Goal: Transaction & Acquisition: Obtain resource

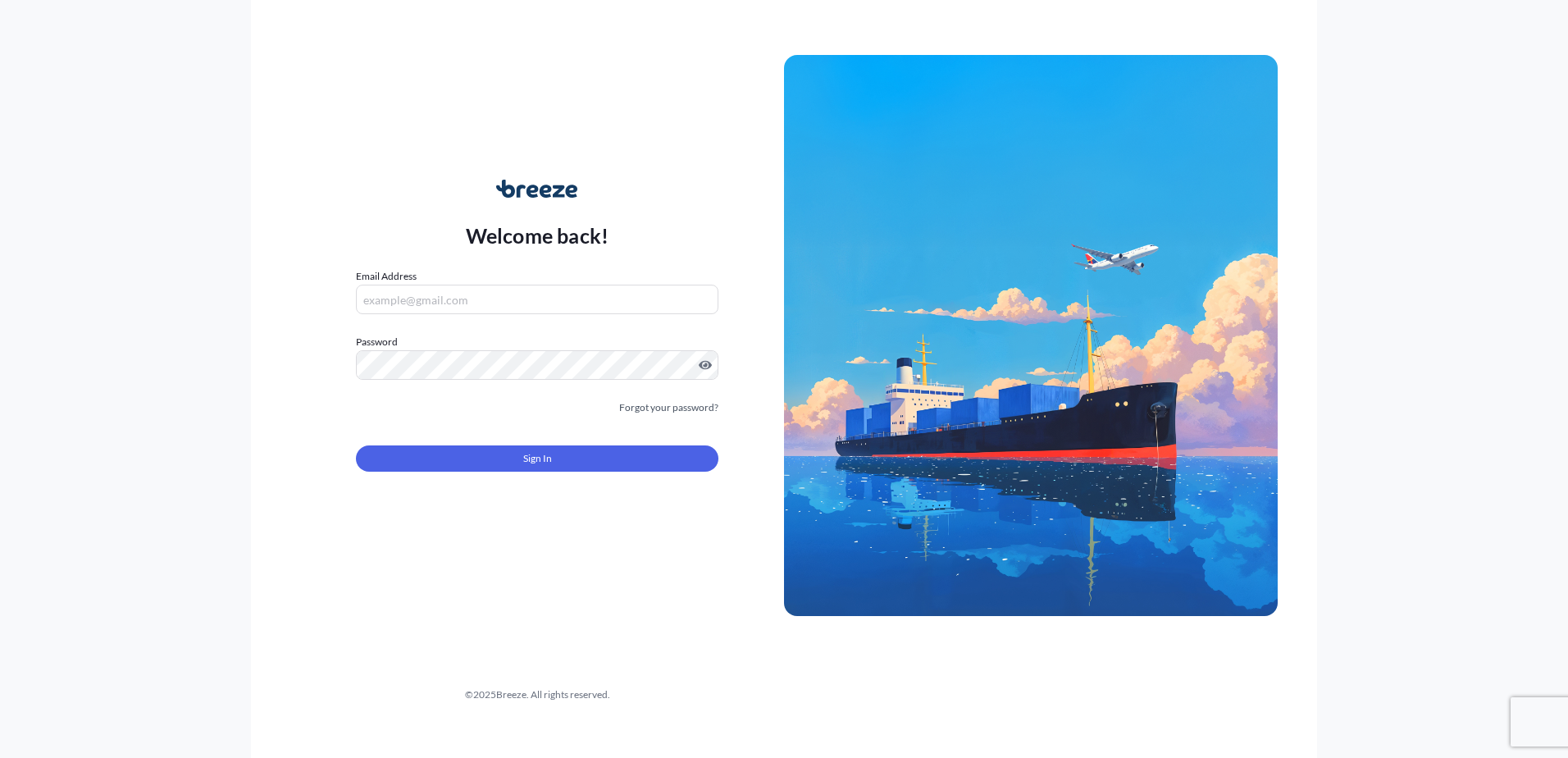
type input "[PERSON_NAME][EMAIL_ADDRESS][PERSON_NAME][DOMAIN_NAME]"
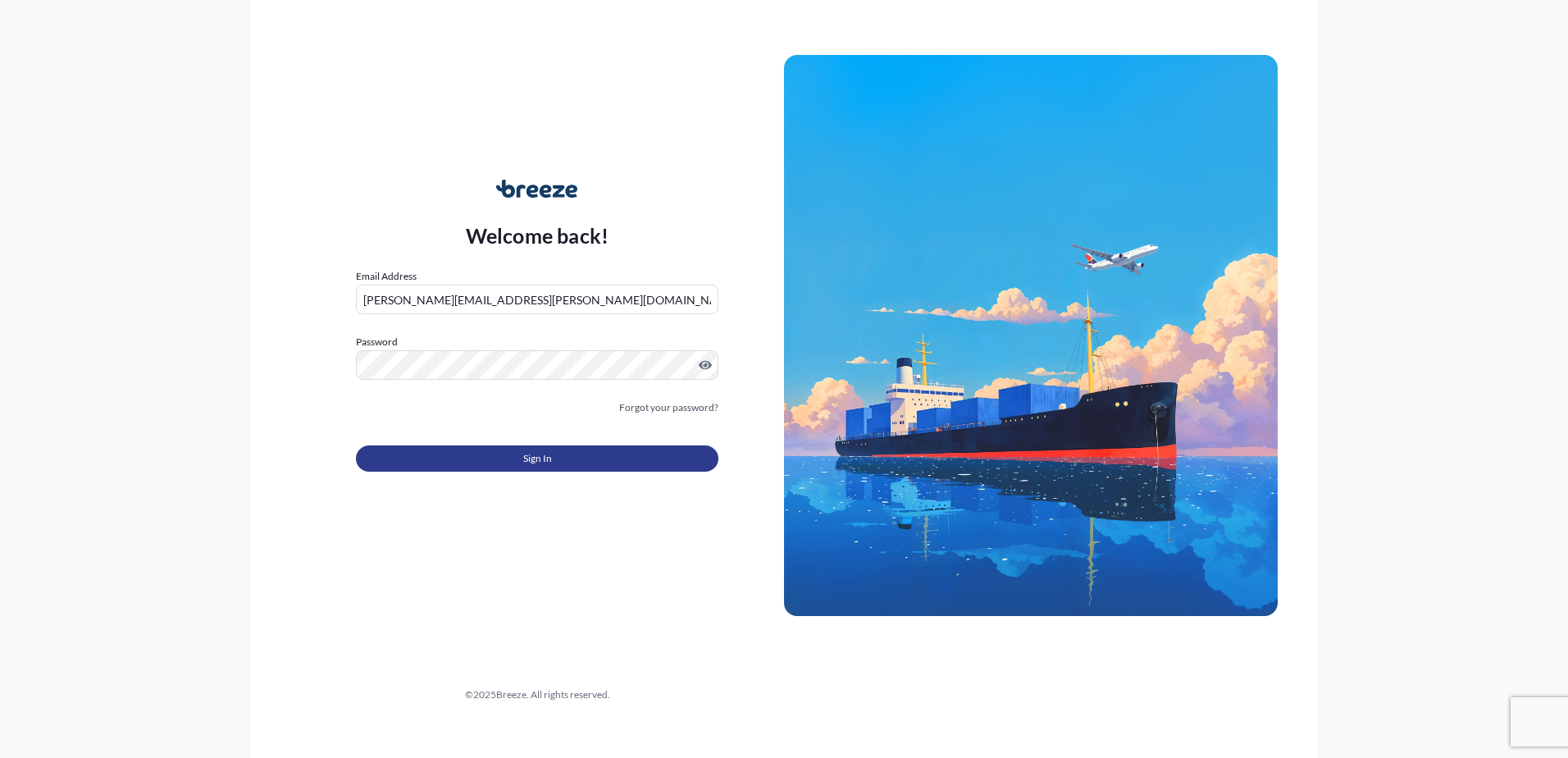
click at [550, 471] on button "Sign In" at bounding box center [537, 459] width 362 height 26
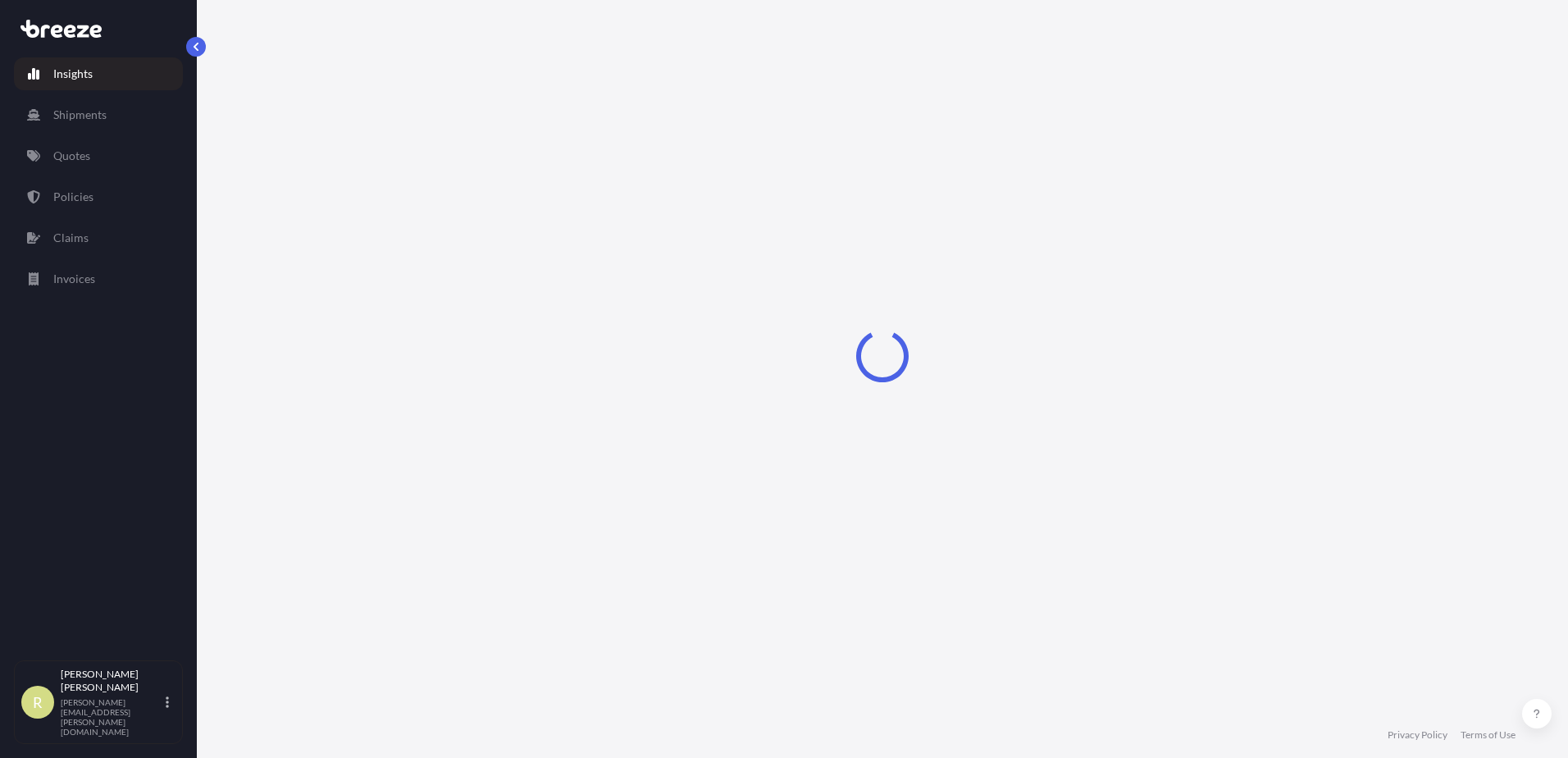
select select "2025"
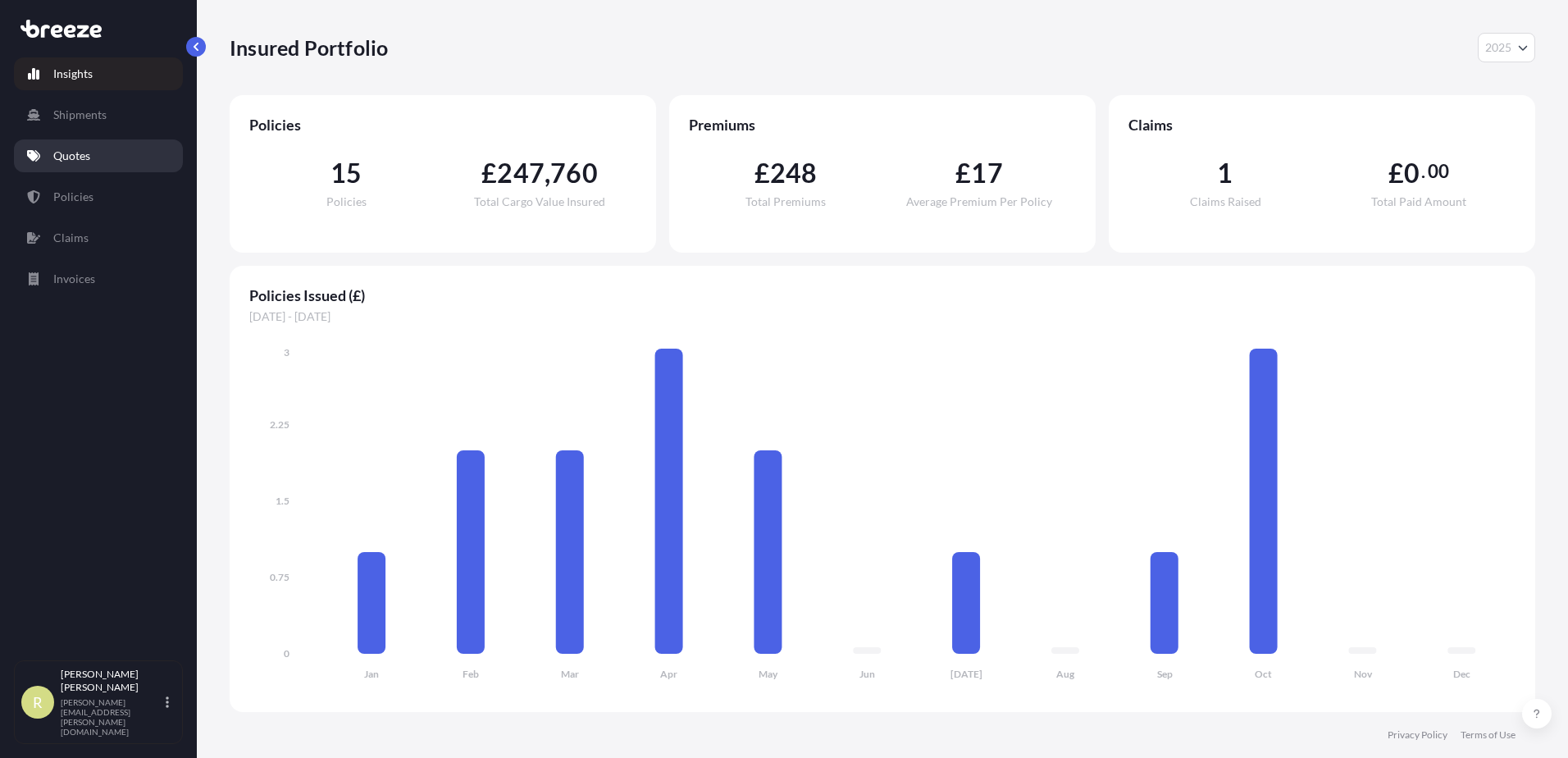
click at [91, 155] on link "Quotes" at bounding box center [99, 156] width 169 height 33
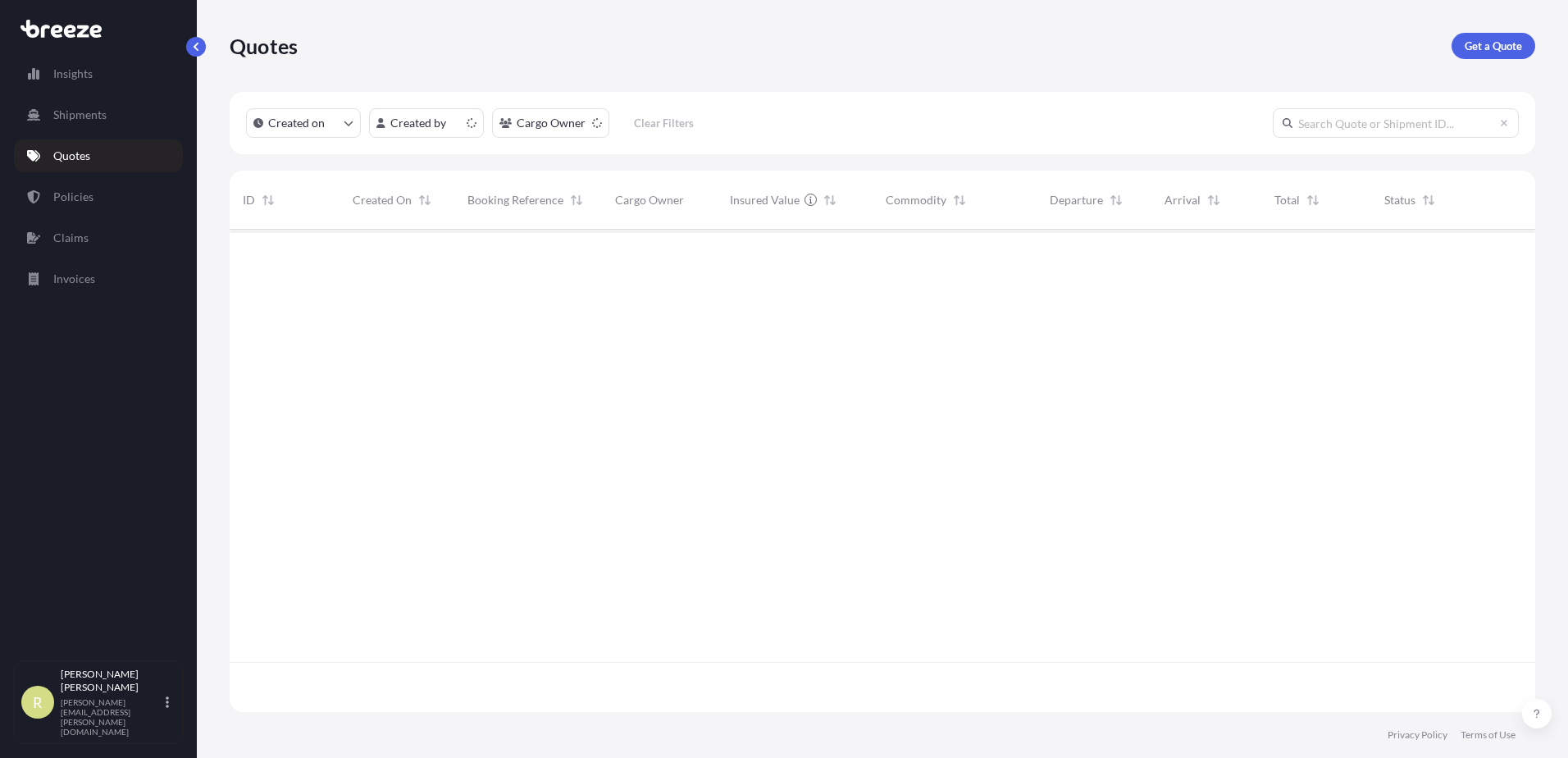
scroll to position [478, 1293]
click at [1492, 50] on p "Get a Quote" at bounding box center [1493, 45] width 57 height 16
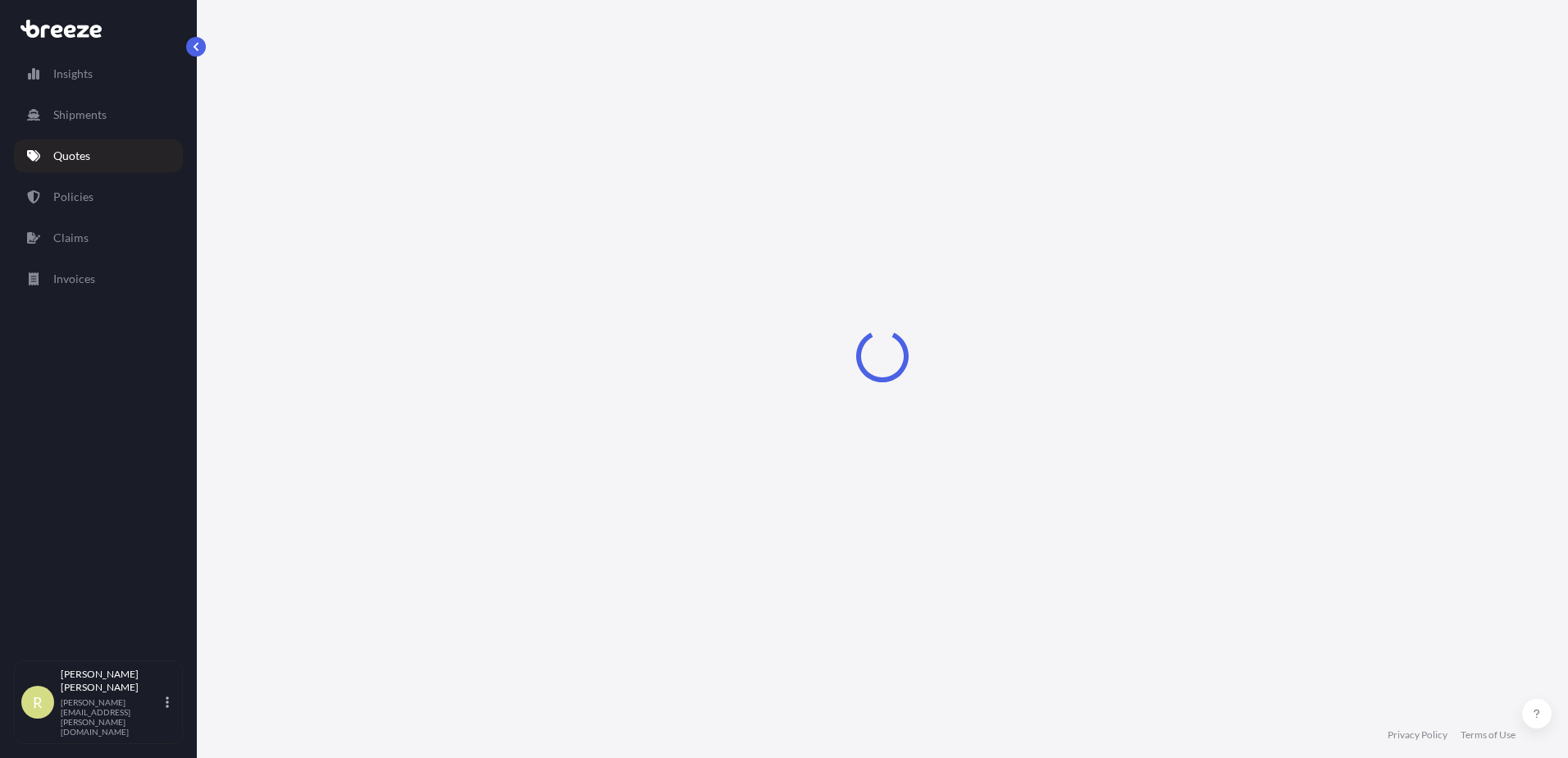
select select "Sea"
select select "1"
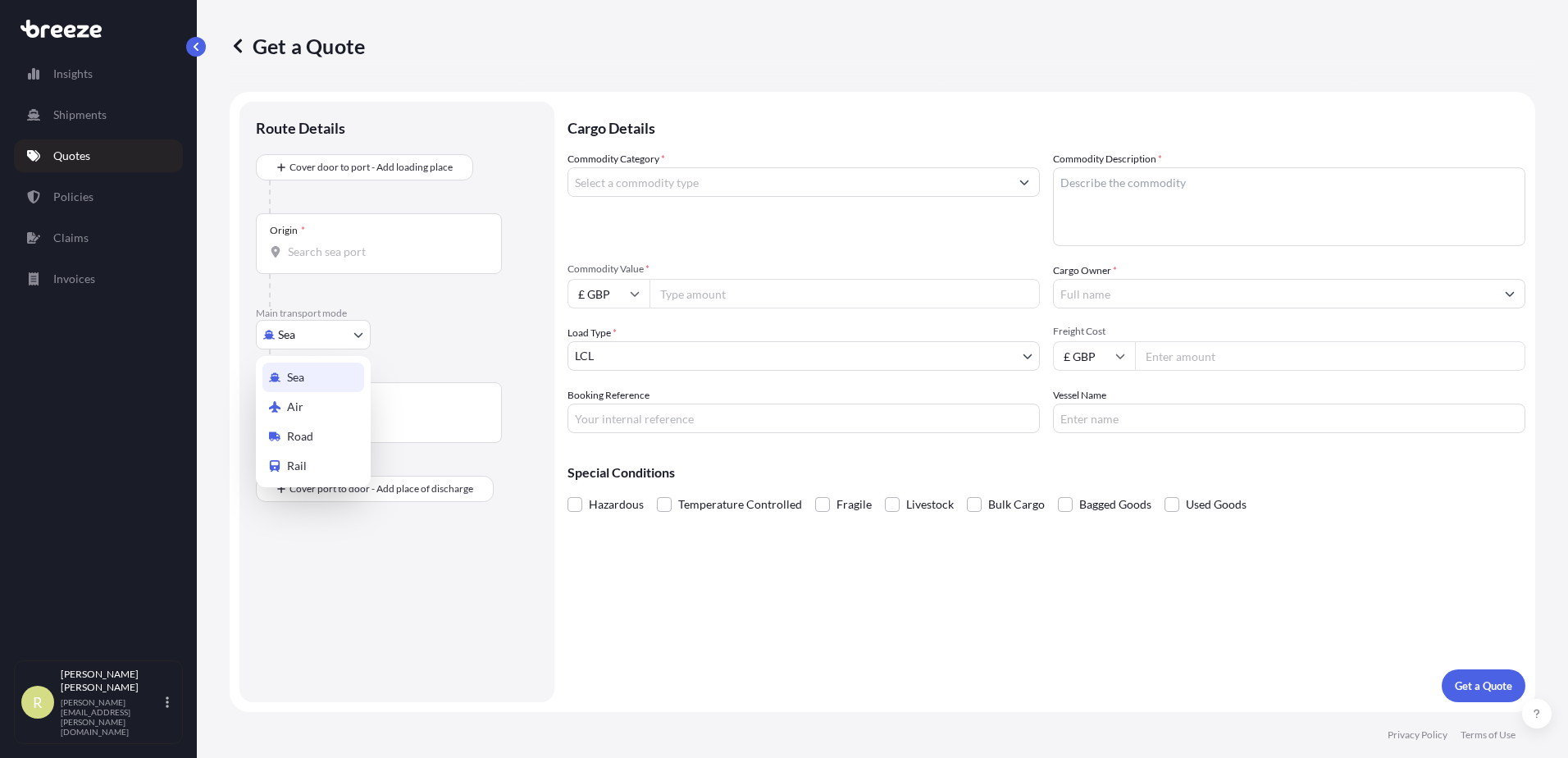
click at [316, 329] on body "Insights Shipments Quotes Policies Claims Invoices R [PERSON_NAME] [PERSON_NAME…" at bounding box center [784, 379] width 1568 height 758
click at [316, 440] on div "Road" at bounding box center [313, 435] width 101 height 29
select select "Road"
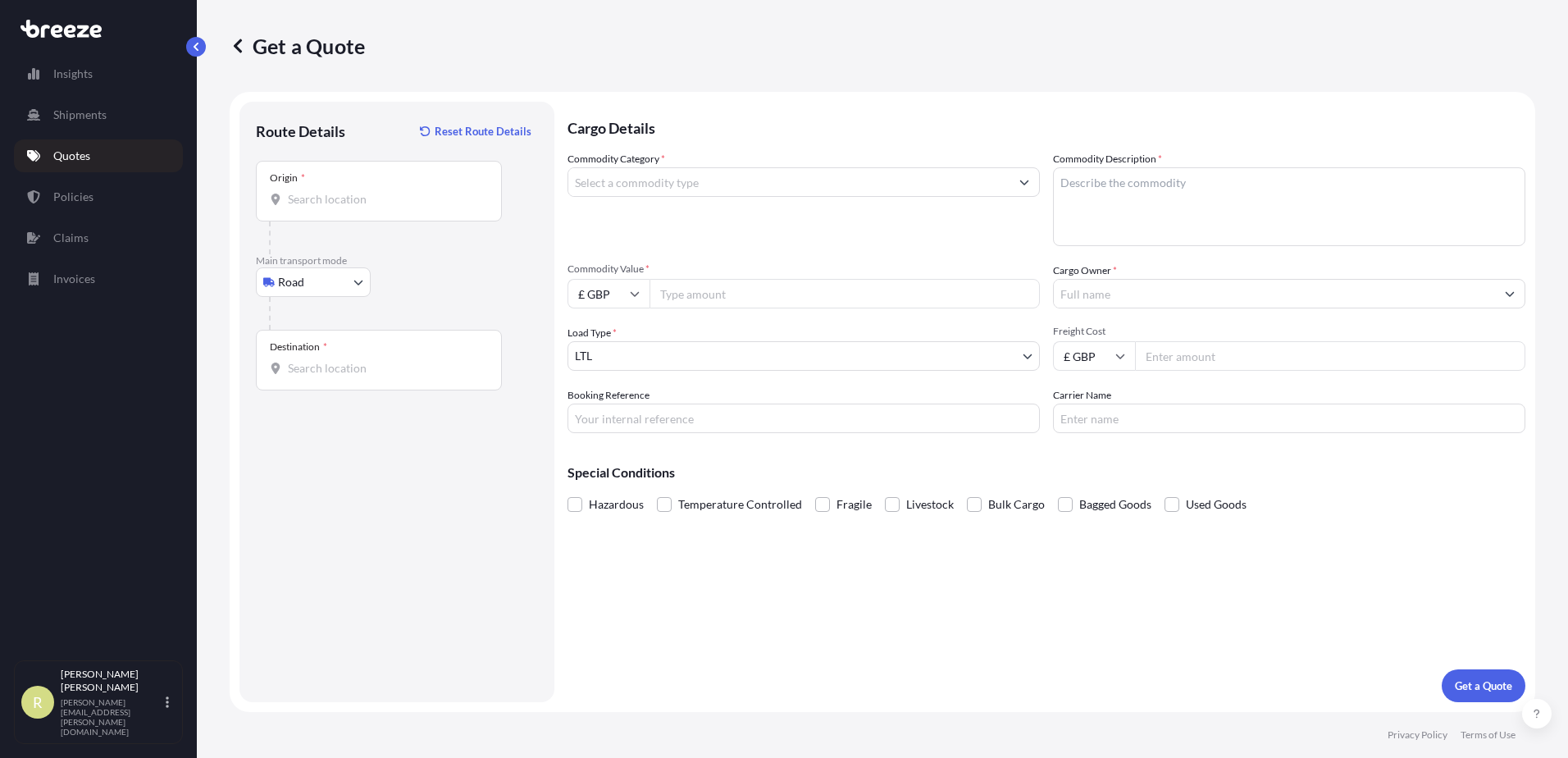
click at [331, 207] on div "Origin *" at bounding box center [379, 190] width 246 height 61
click at [331, 207] on input "Origin *" at bounding box center [385, 199] width 193 height 16
click at [356, 205] on input "Origin * Please select an origin" at bounding box center [385, 199] width 193 height 16
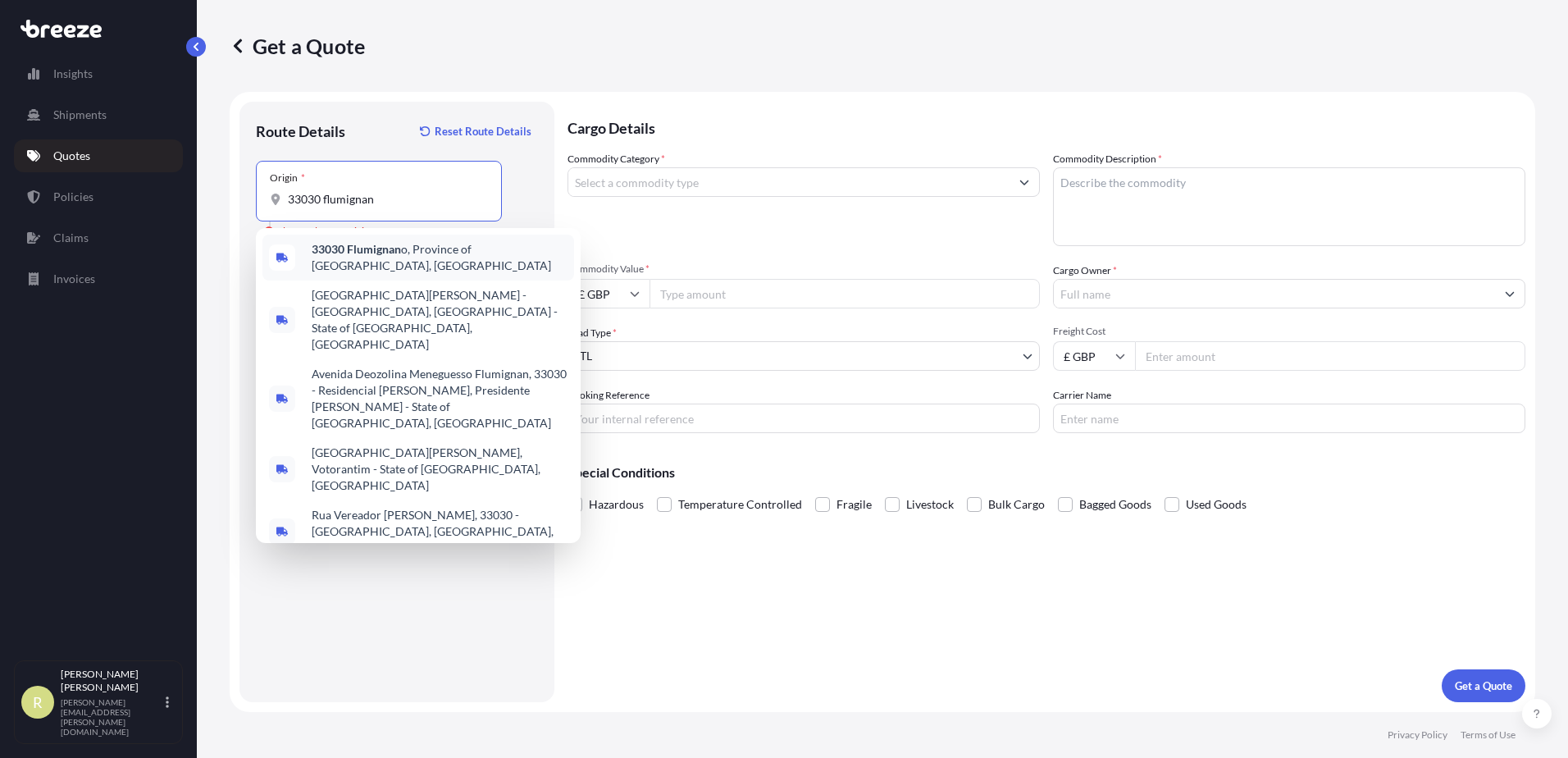
click at [401, 249] on b "33030 Flumignan" at bounding box center [356, 249] width 89 height 14
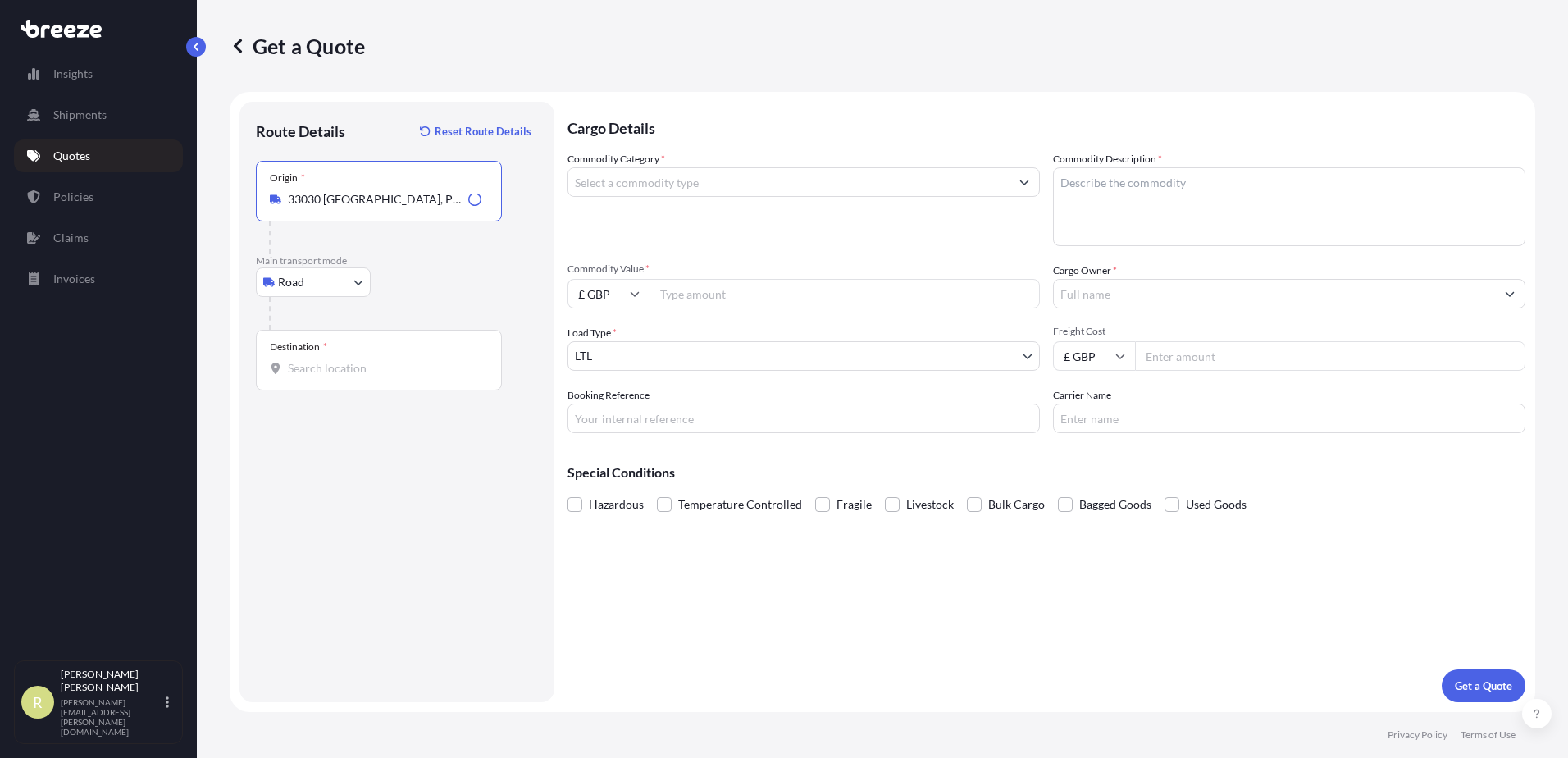
type input "33030 [GEOGRAPHIC_DATA], Province of [GEOGRAPHIC_DATA], [GEOGRAPHIC_DATA]"
click at [328, 377] on div "Destination *" at bounding box center [379, 359] width 246 height 61
click at [328, 376] on input "Destination *" at bounding box center [385, 368] width 193 height 16
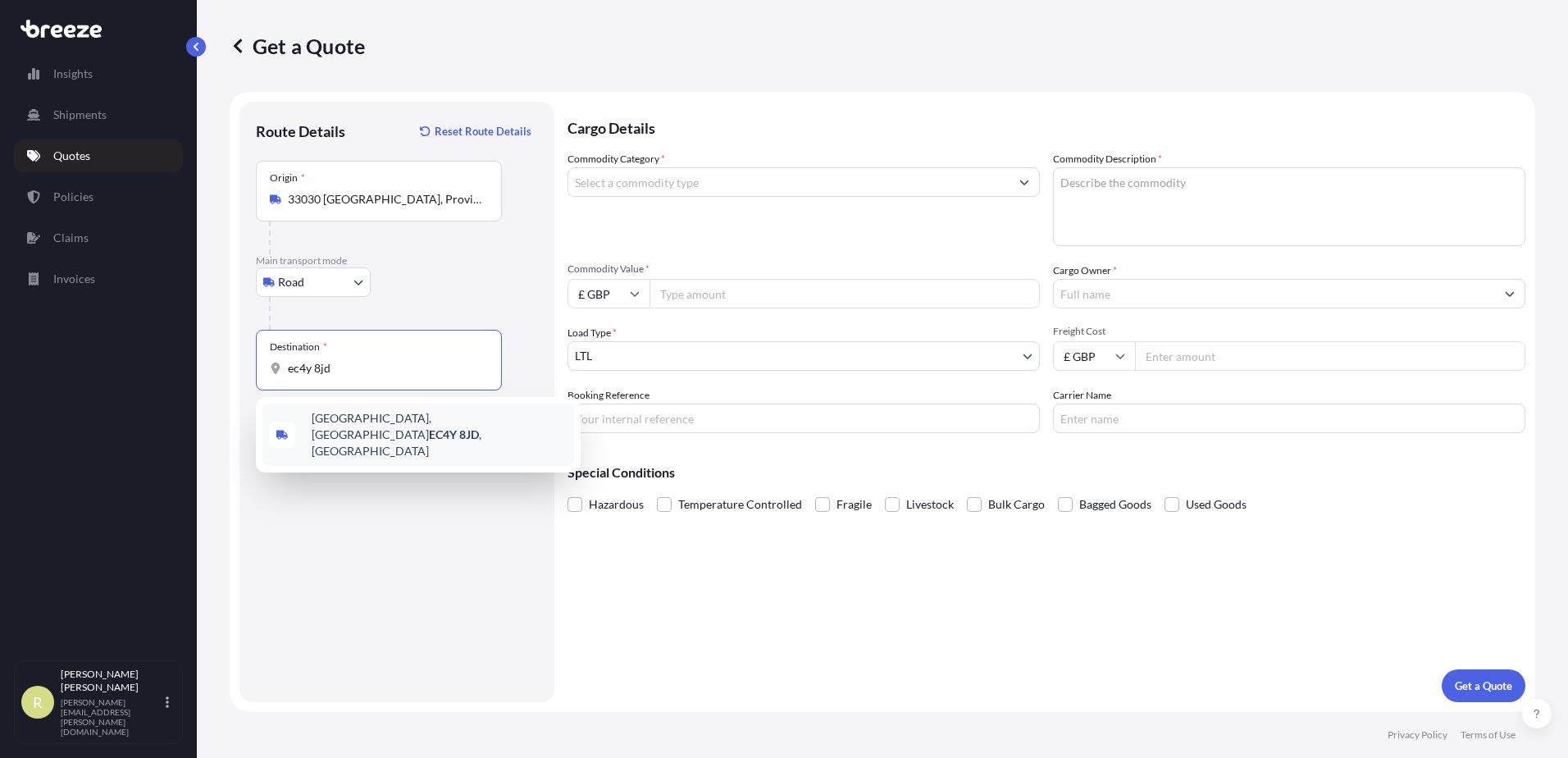
click at [394, 422] on span "[STREET_ADDRESS]" at bounding box center [439, 434] width 256 height 49
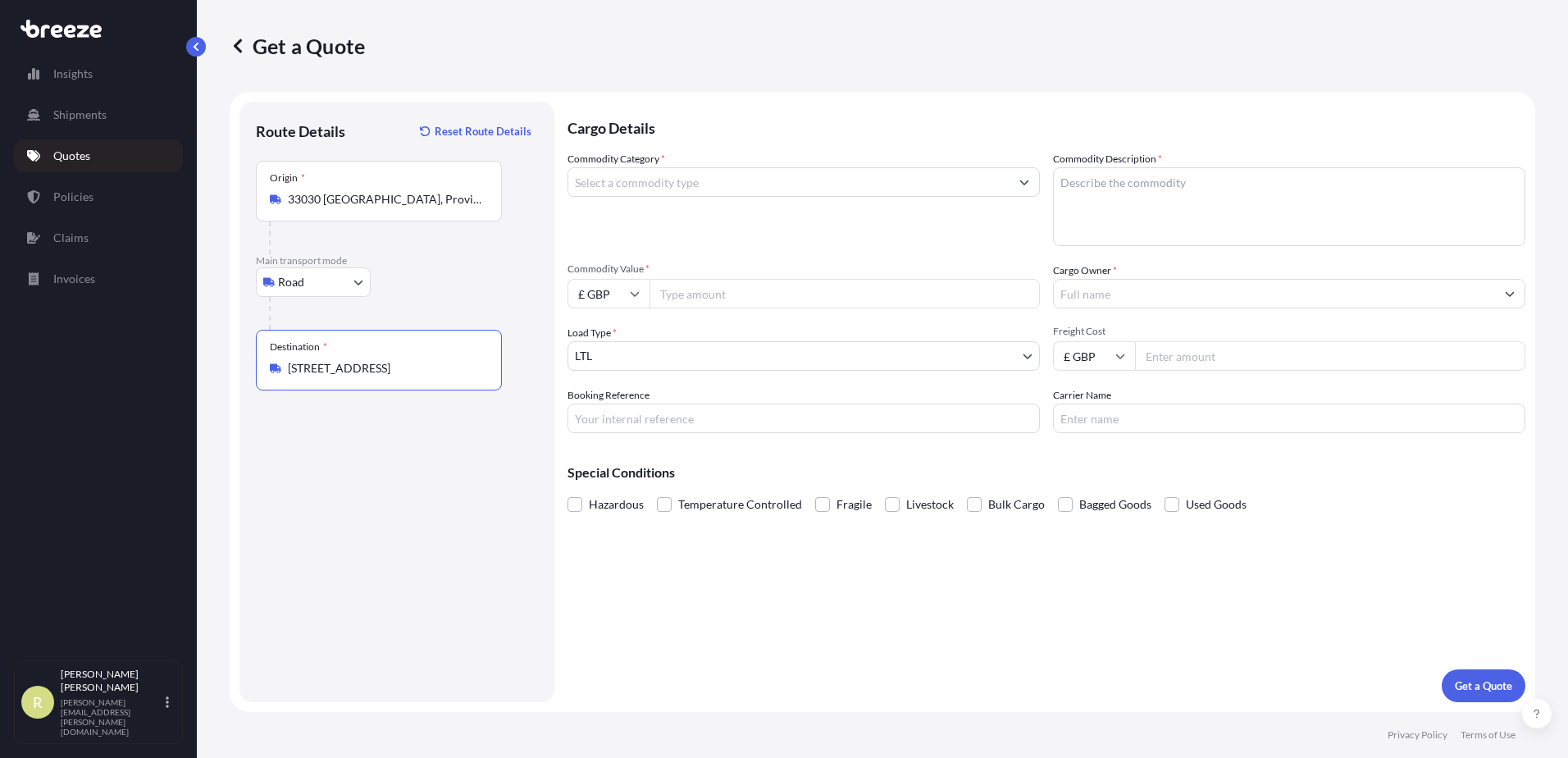
type input "[STREET_ADDRESS]"
click at [687, 185] on input "Commodity Category *" at bounding box center [789, 181] width 441 height 29
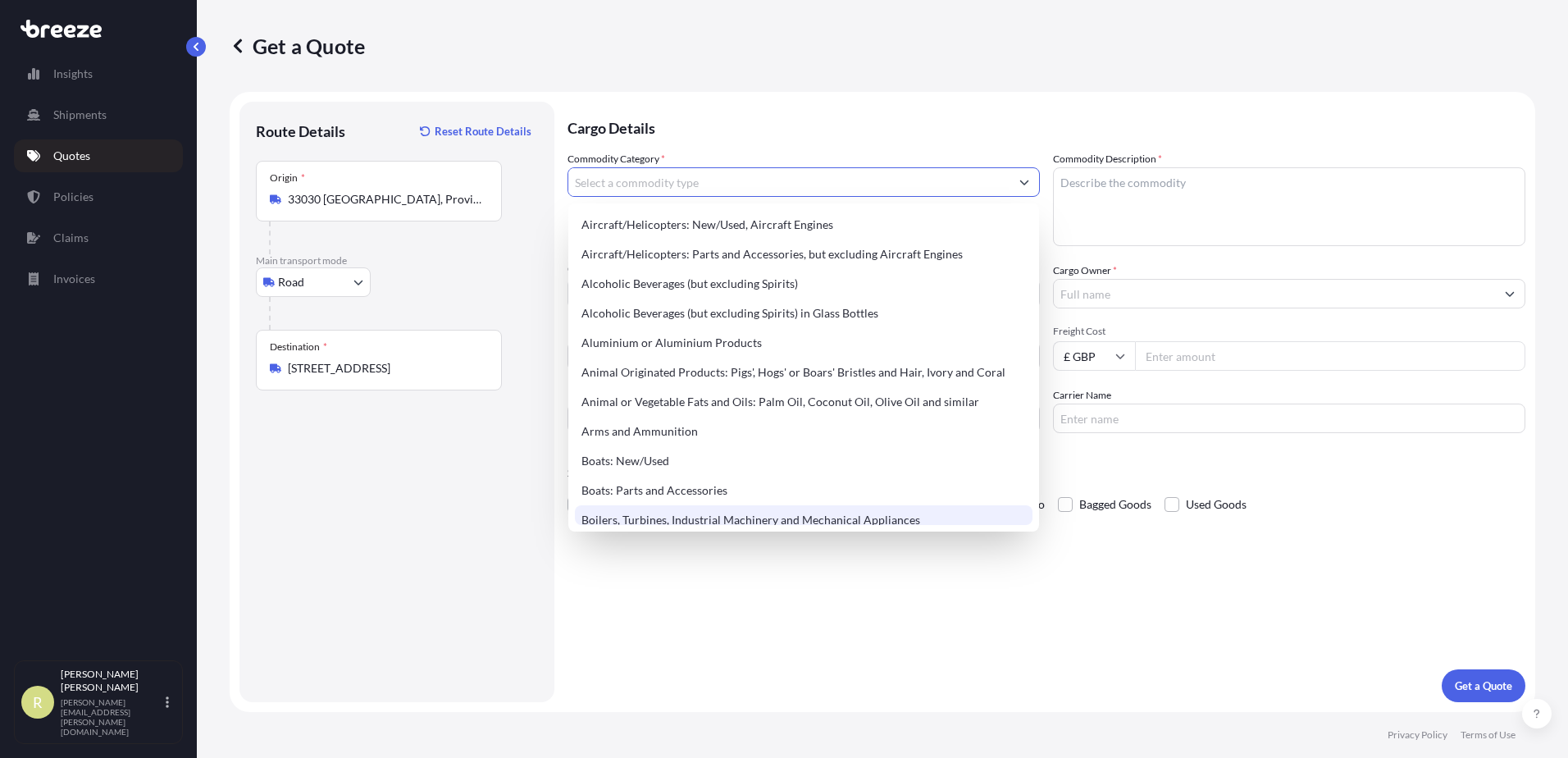
click at [894, 515] on div "Boilers, Turbines, Industrial Machinery and Mechanical Appliances" at bounding box center [804, 519] width 458 height 29
type input "Boilers, Turbines, Industrial Machinery and Mechanical Appliances"
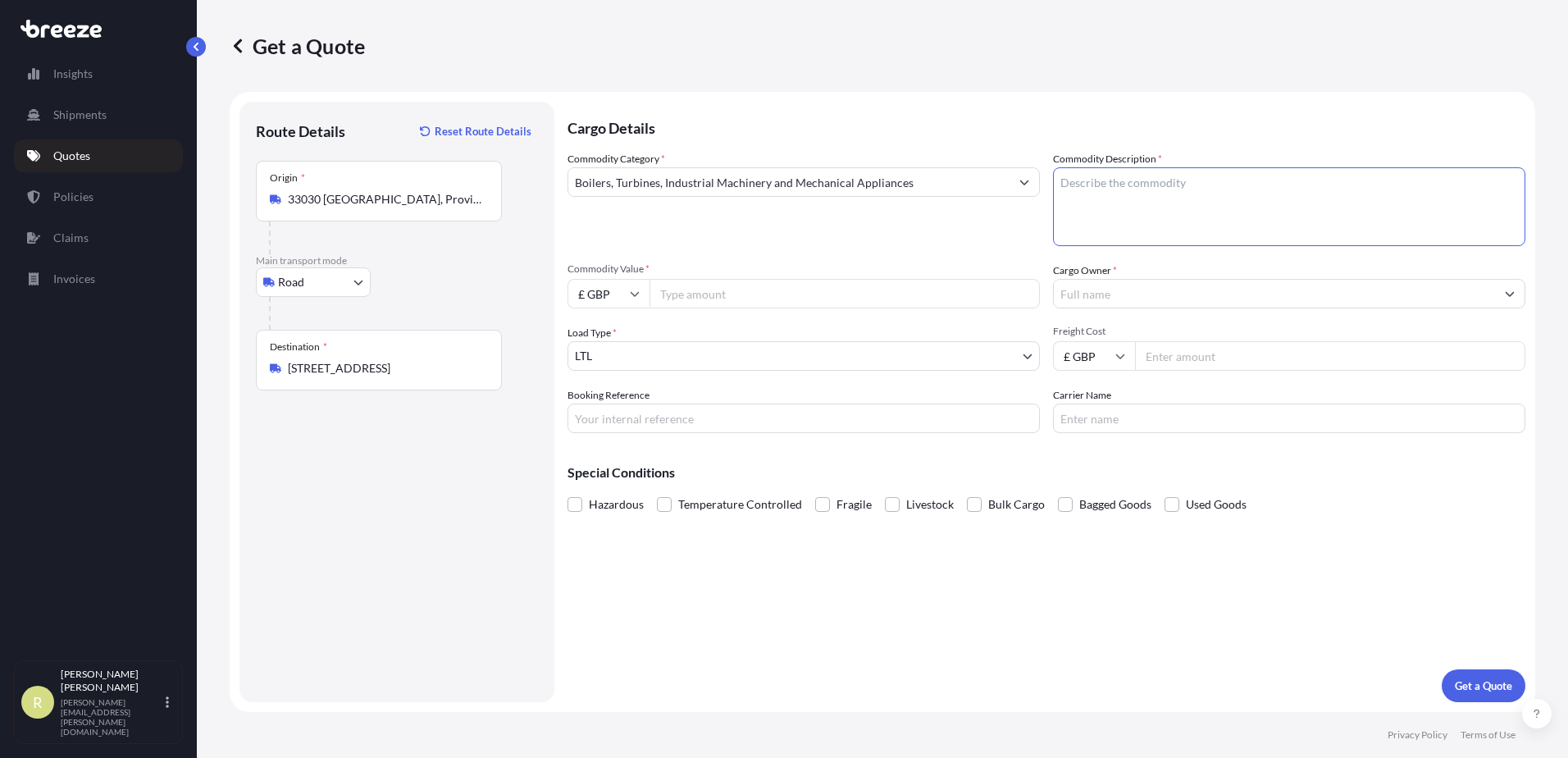
click at [1136, 176] on textarea "Commodity Description *" at bounding box center [1288, 206] width 472 height 79
type textarea "REFRIGERATION MACHINERY"
click at [737, 296] on input "Commodity Value *" at bounding box center [845, 293] width 390 height 29
type input "86534"
click at [1089, 296] on input "Cargo Owner *" at bounding box center [1274, 293] width 441 height 29
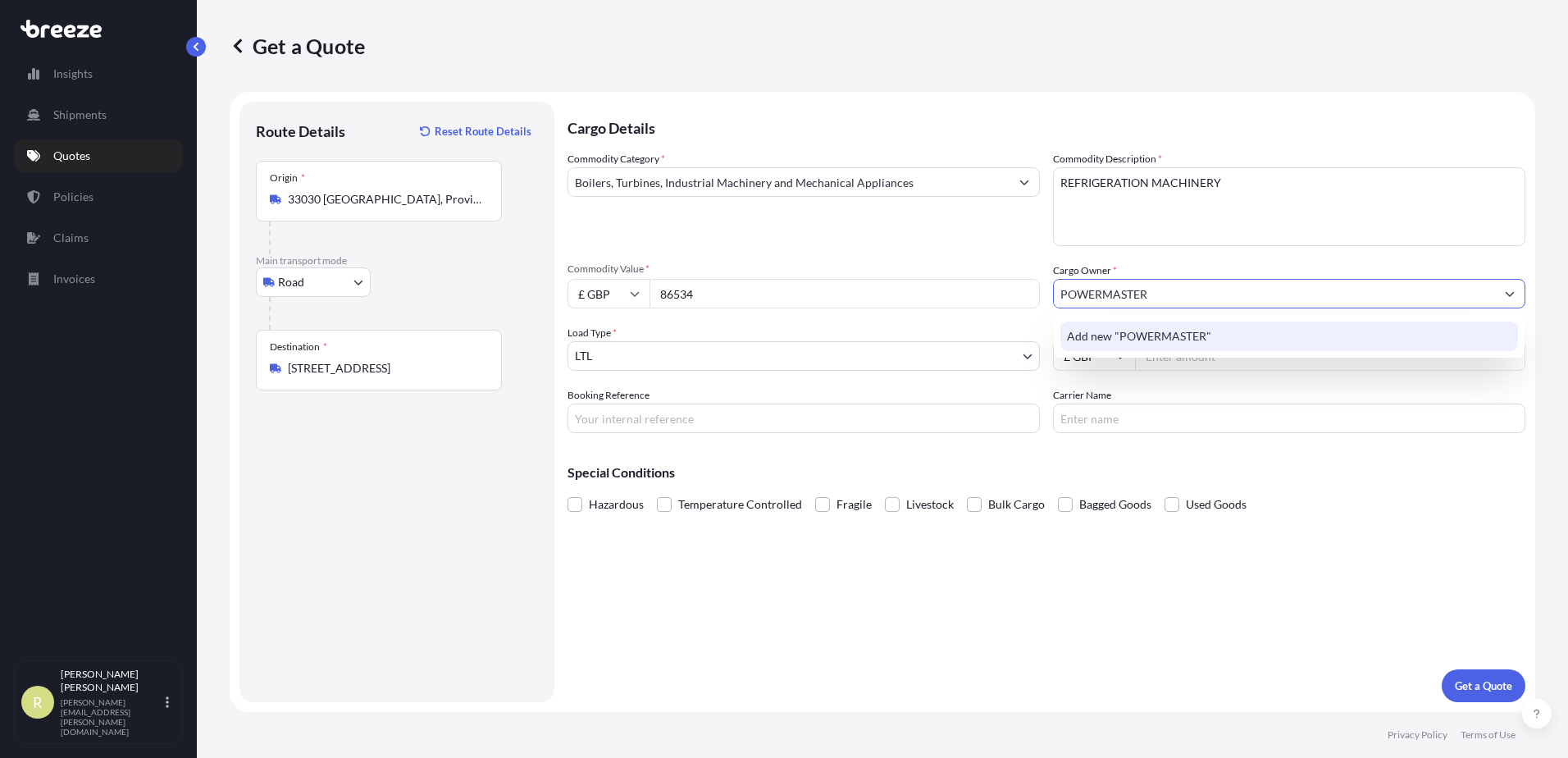
click at [1138, 344] on div "Add new "POWERMASTER"" at bounding box center [1289, 336] width 458 height 29
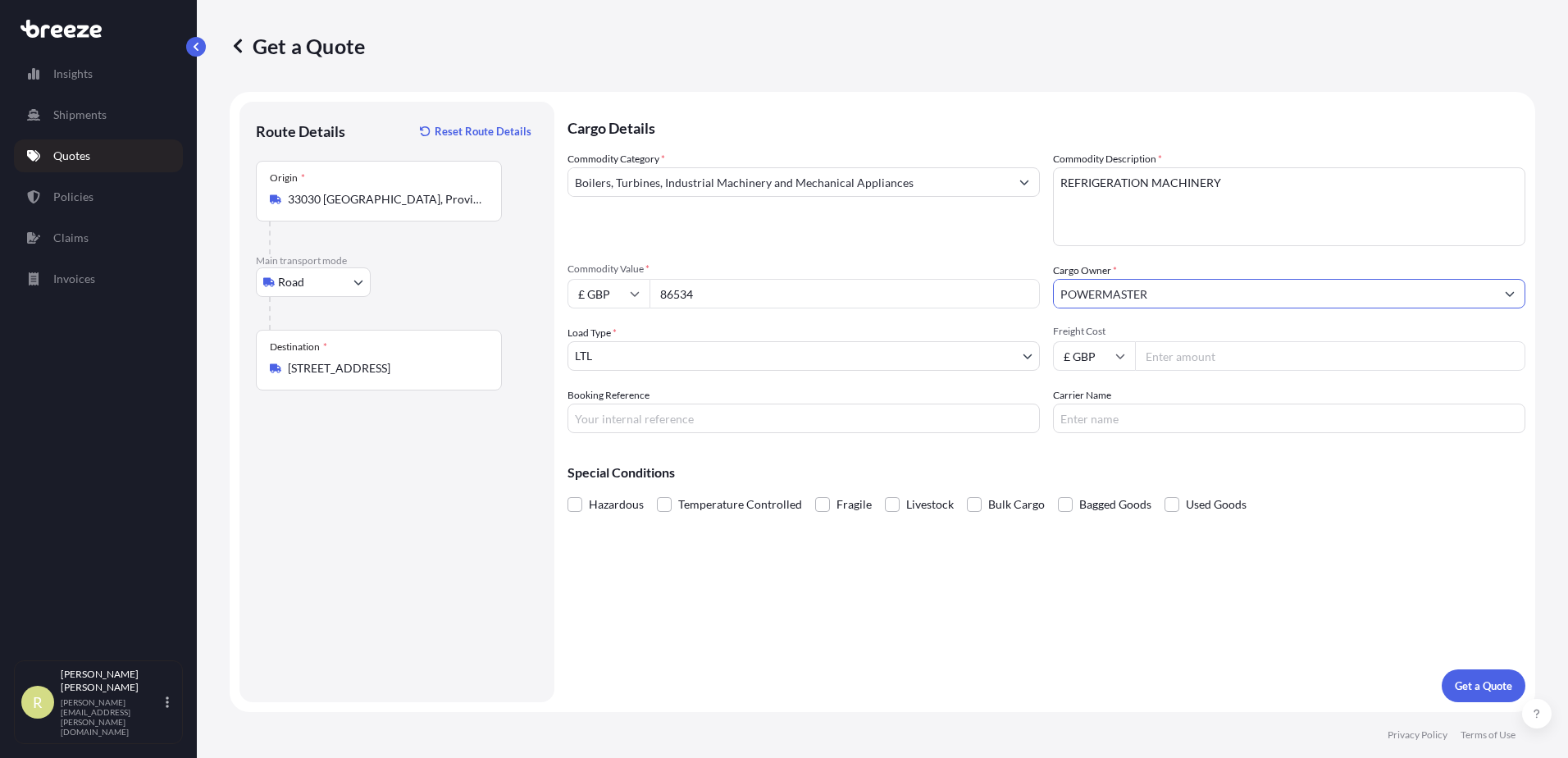
type input "POWERMASTER"
click at [1175, 355] on input "Freight Cost" at bounding box center [1331, 356] width 390 height 29
type input "5950"
click at [1468, 687] on p "Get a Quote" at bounding box center [1484, 685] width 57 height 16
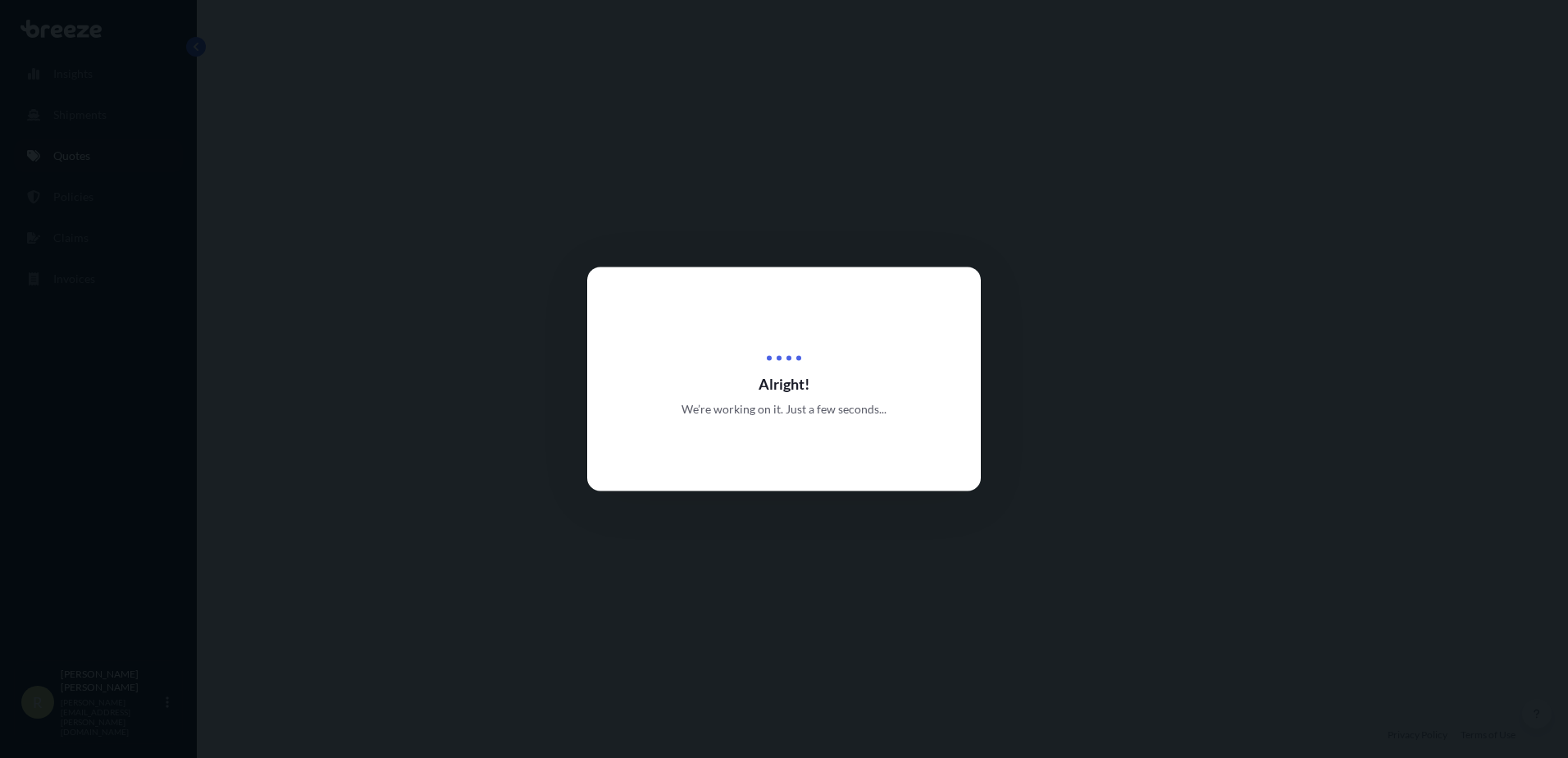
select select "Road"
select select "1"
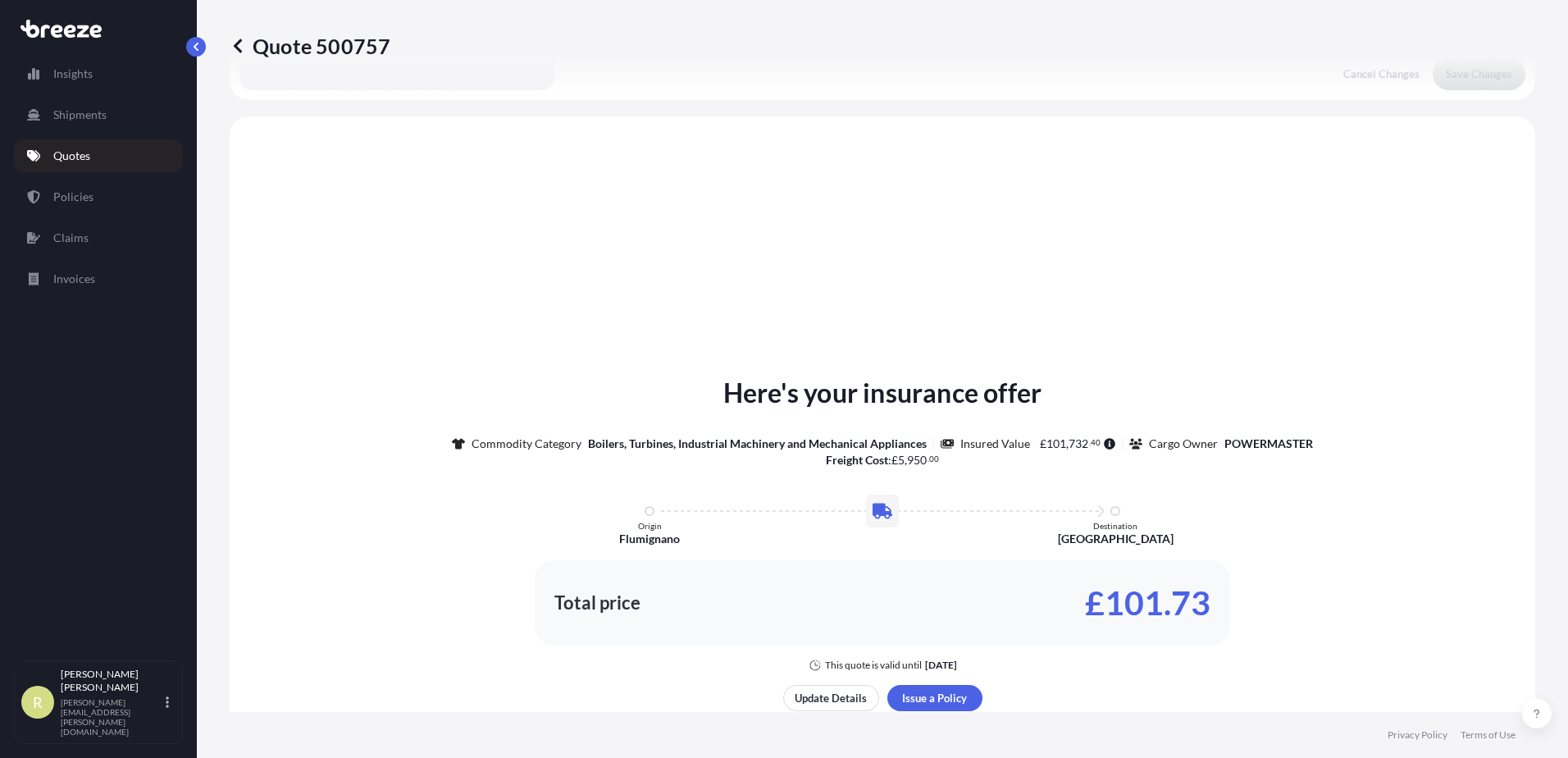
scroll to position [493, 0]
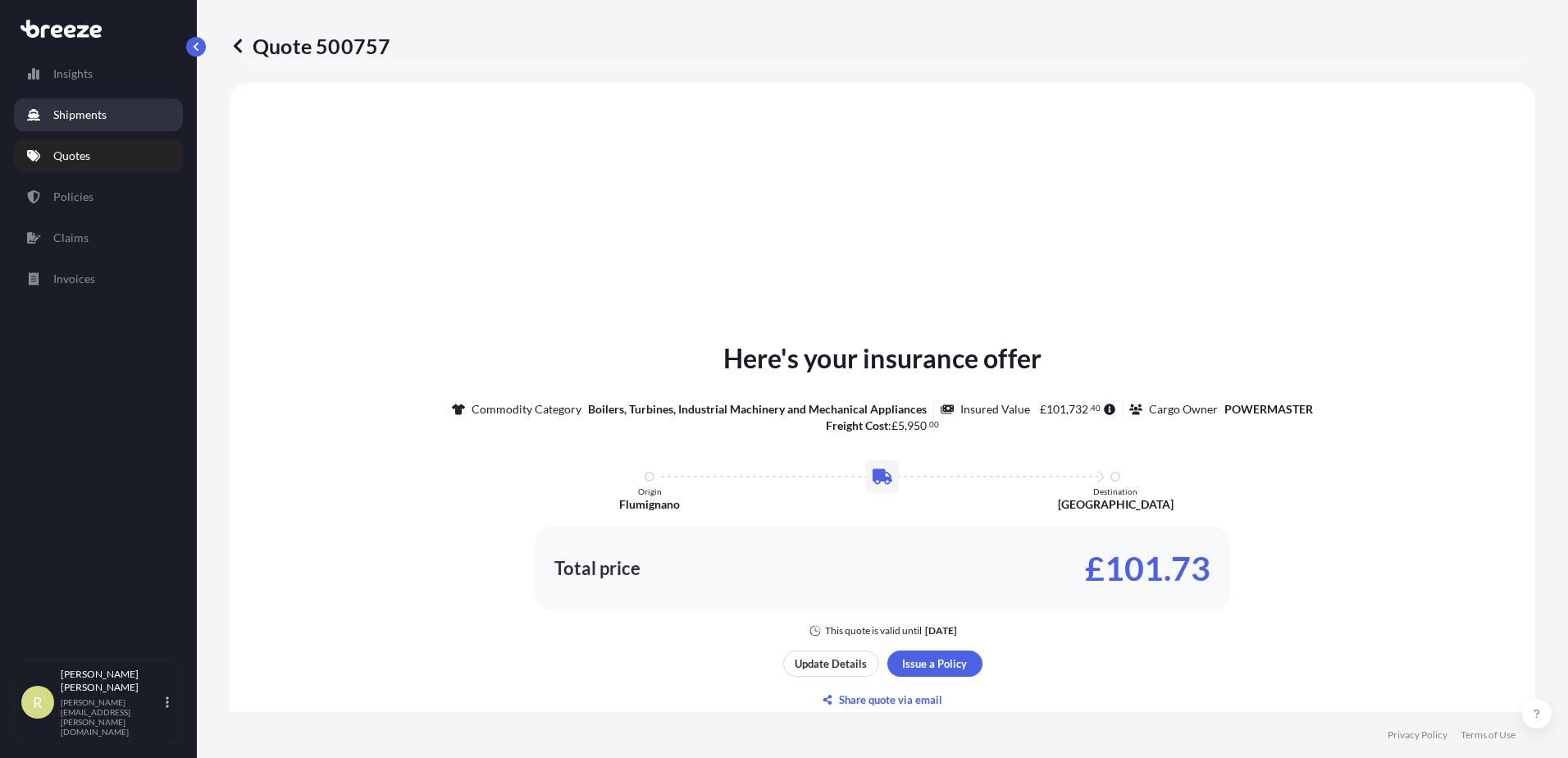
click at [78, 118] on p "Shipments" at bounding box center [80, 114] width 53 height 16
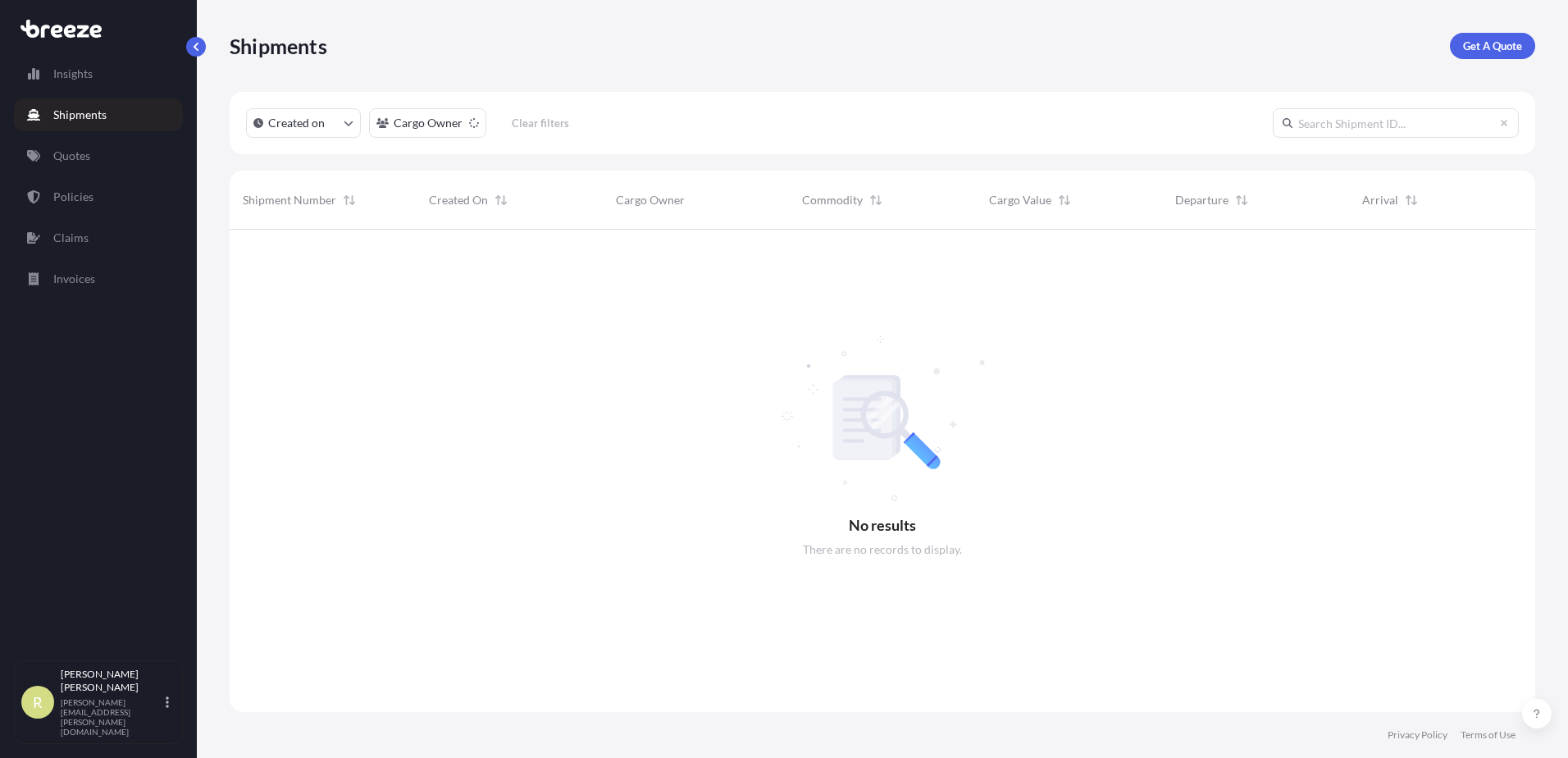
scroll to position [529, 1293]
click at [96, 154] on link "Quotes" at bounding box center [99, 156] width 169 height 33
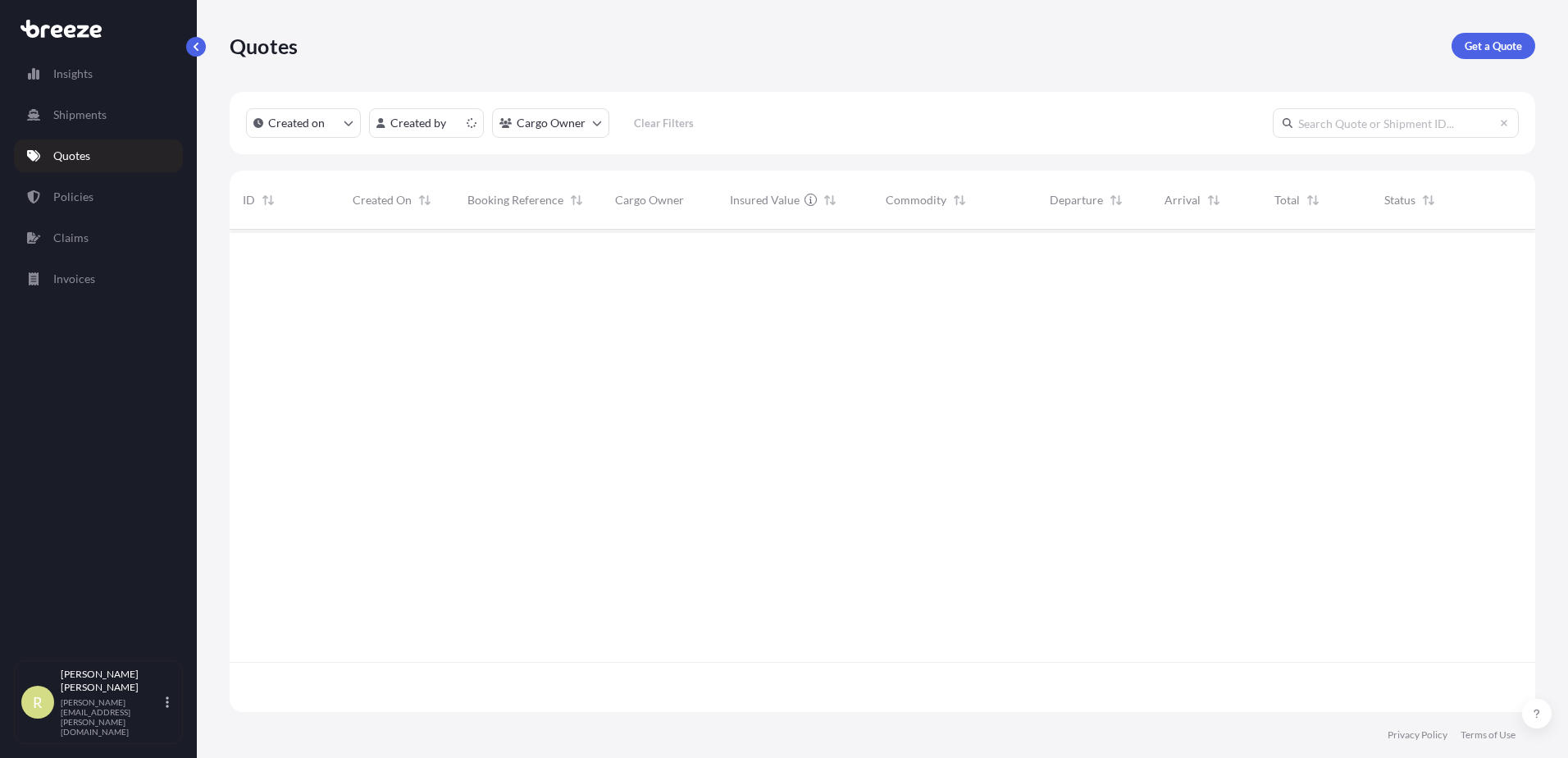
scroll to position [478, 1293]
click at [865, 250] on div "£ 101 , 732 . 40" at bounding box center [795, 257] width 156 height 55
select select "Road"
select select "1"
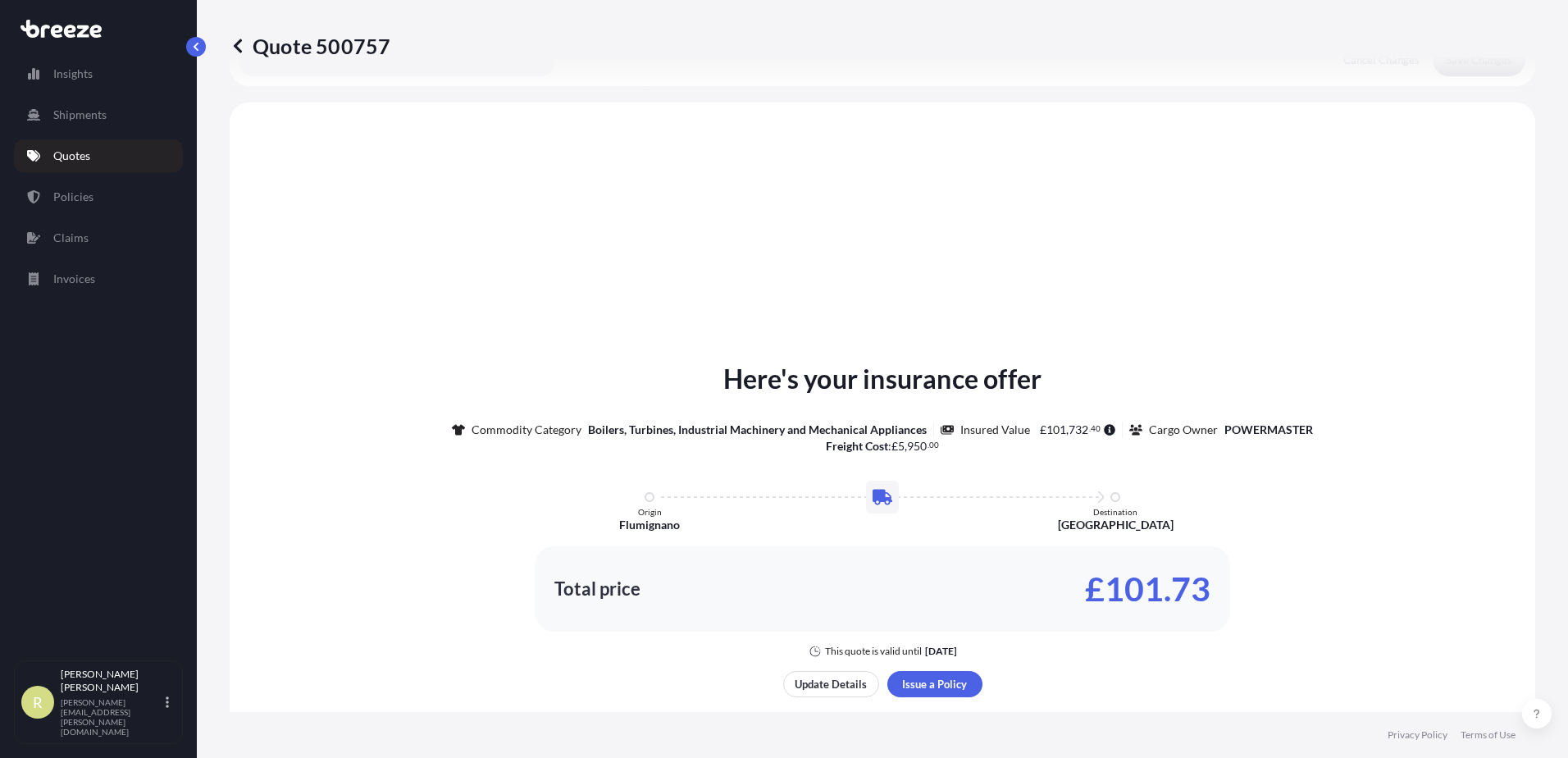
scroll to position [493, 0]
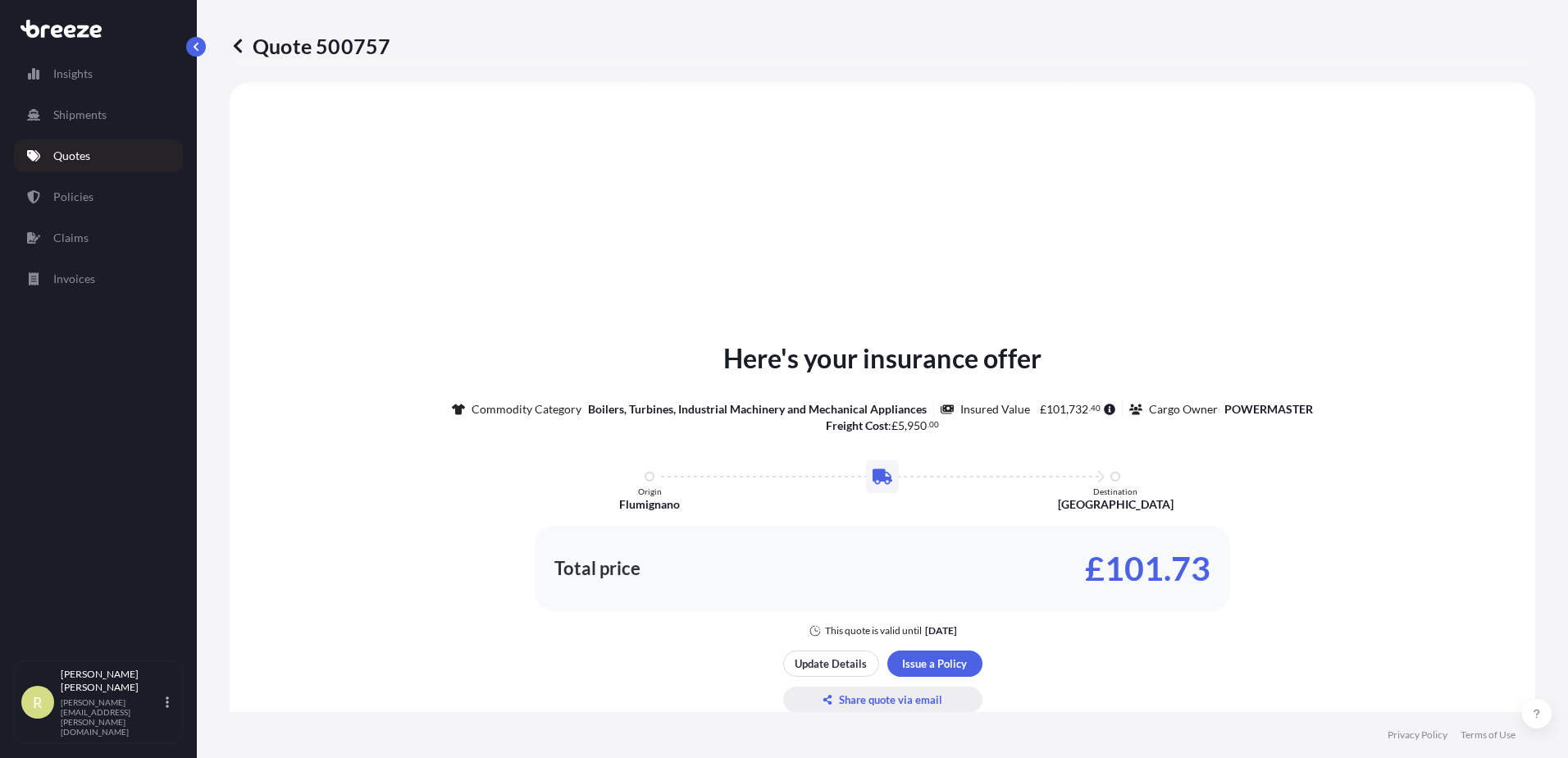
click at [906, 695] on p "Share quote via email" at bounding box center [891, 699] width 103 height 16
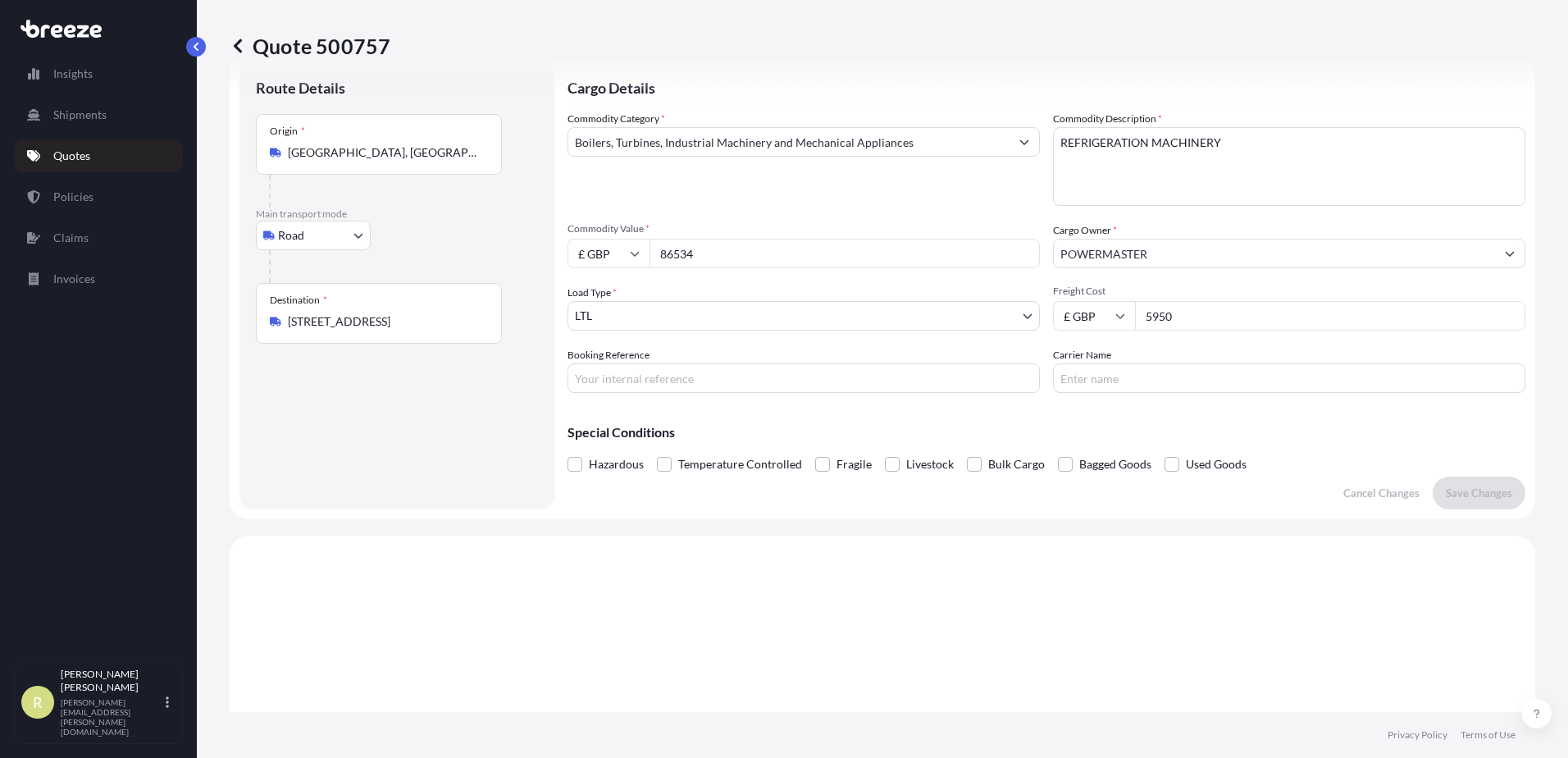
scroll to position [0, 0]
